Goal: Navigation & Orientation: Understand site structure

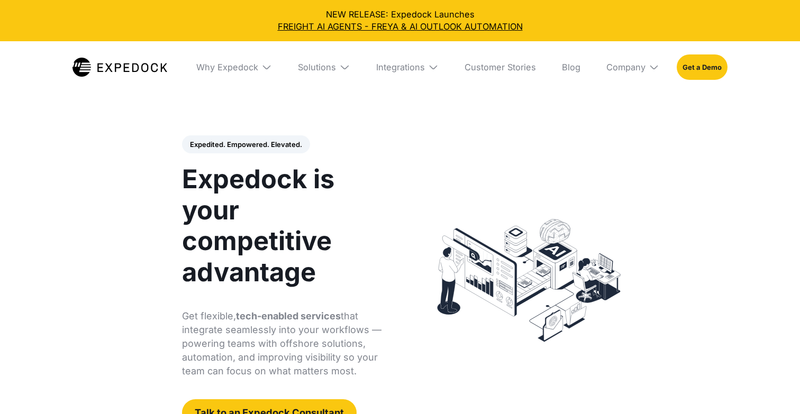
select select
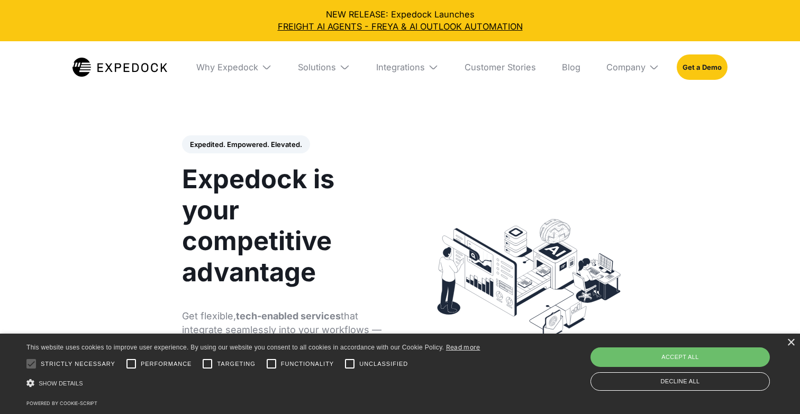
click at [321, 180] on h1 "Expedock is your competitive advantage" at bounding box center [285, 226] width 207 height 124
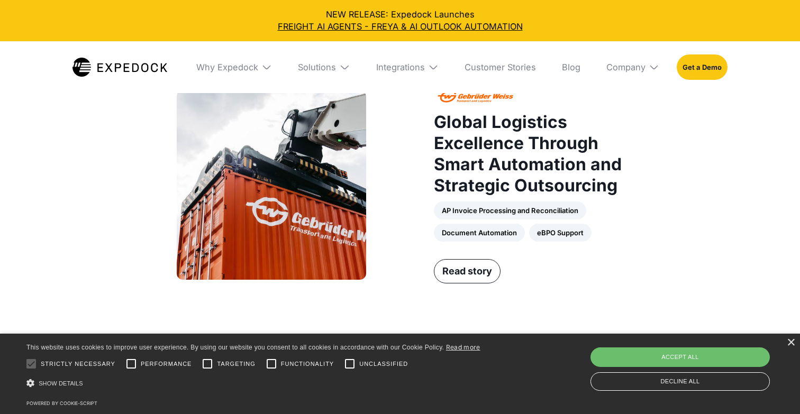
scroll to position [803, 0]
click at [618, 359] on div "Accept all" at bounding box center [679, 357] width 179 height 19
checkbox input "true"
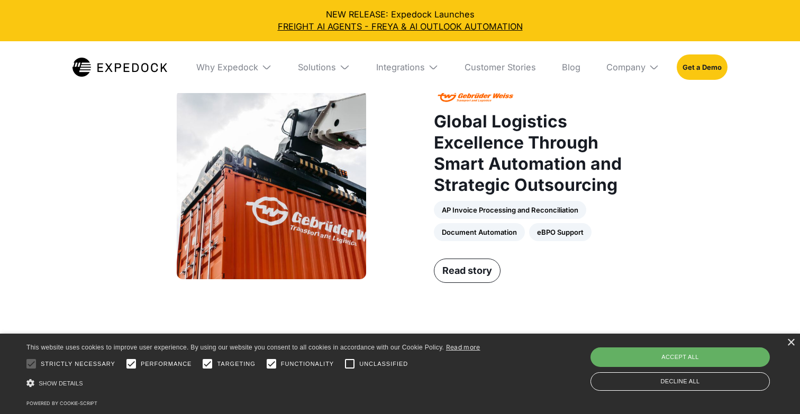
checkbox input "true"
